Goal: Task Accomplishment & Management: Use online tool/utility

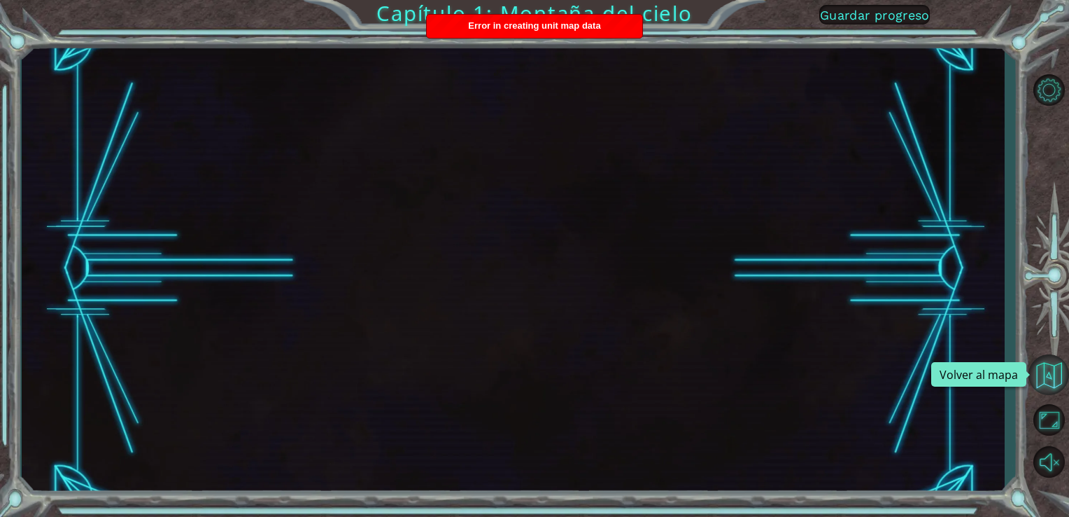
click at [1051, 374] on button "Volver al mapa" at bounding box center [1049, 374] width 41 height 41
click at [873, 13] on span "Guardar progreso" at bounding box center [875, 15] width 110 height 15
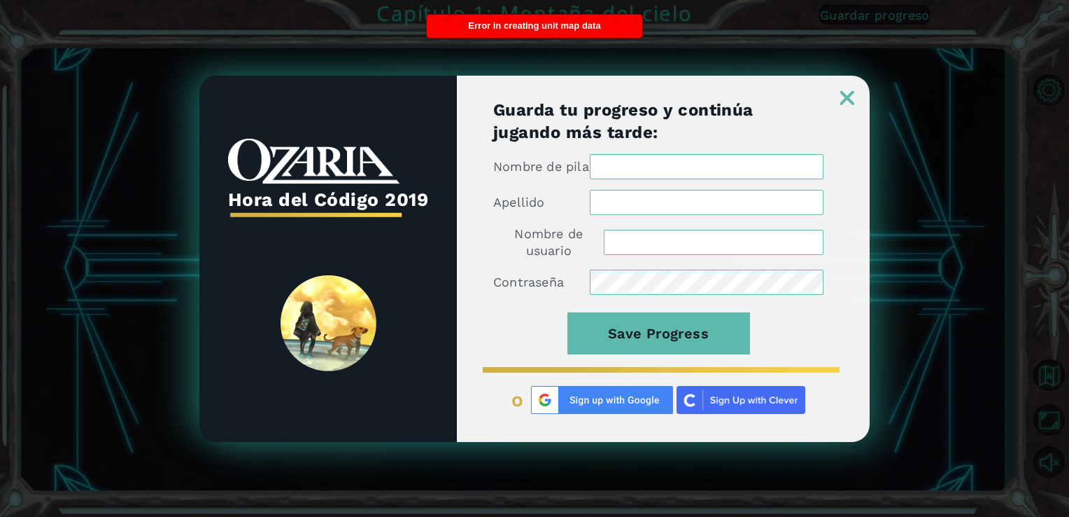
click at [710, 404] on img at bounding box center [741, 400] width 129 height 28
click at [737, 32] on div "Hora del Código 2019 Guarda tu progreso y continúa jugando más tarde: Nombre de…" at bounding box center [534, 258] width 1069 height 517
click at [840, 91] on div at bounding box center [663, 90] width 413 height 29
click at [847, 92] on img at bounding box center [848, 98] width 14 height 14
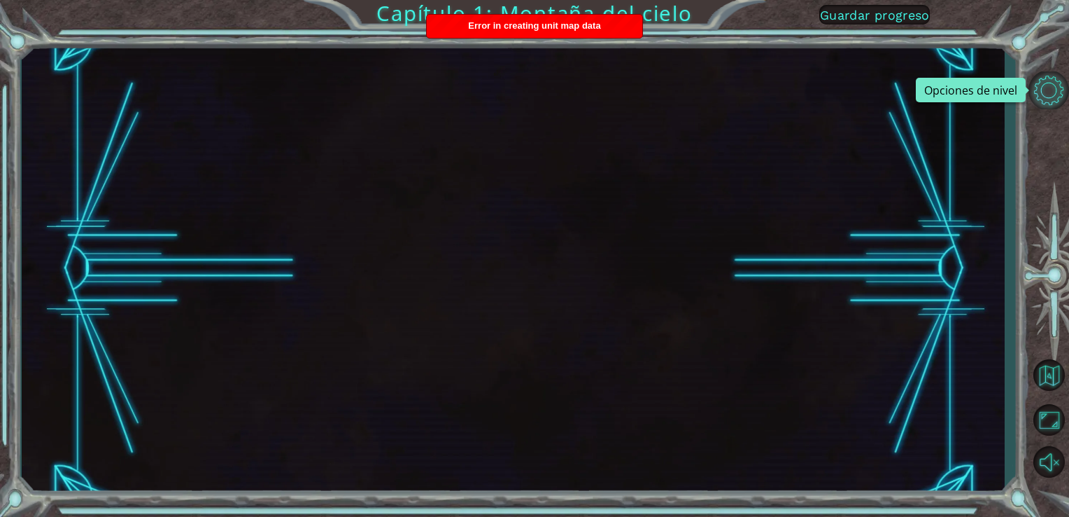
click at [1046, 90] on button "Opciones de nivel" at bounding box center [1049, 90] width 41 height 38
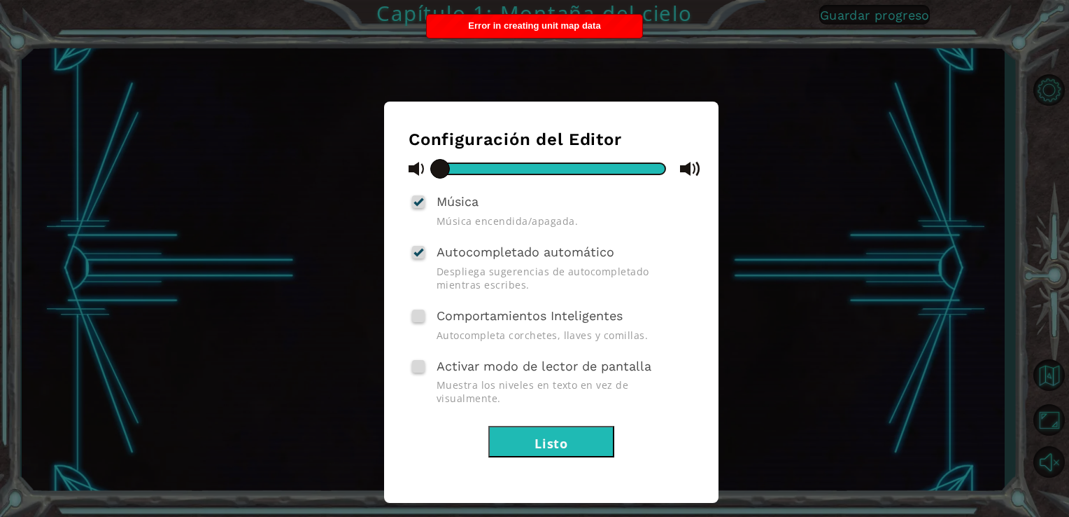
click at [775, 139] on div "Configuración del Editor Música Música encendida/apagada. Autocompletado automá…" at bounding box center [534, 258] width 1069 height 517
